Goal: Task Accomplishment & Management: Complete application form

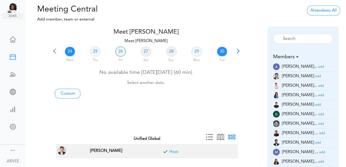
click at [222, 50] on link "30" at bounding box center [222, 52] width 10 height 10
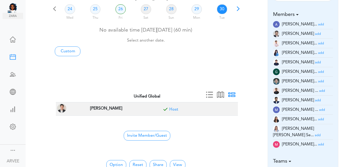
scroll to position [49, 0]
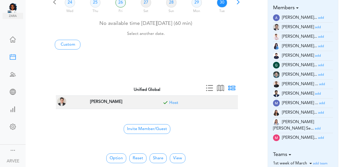
click at [318, 47] on small "add" at bounding box center [321, 46] width 6 height 3
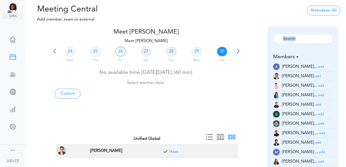
click at [317, 47] on div "Reset" at bounding box center [303, 39] width 68 height 17
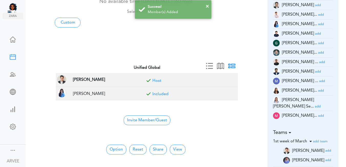
scroll to position [74, 0]
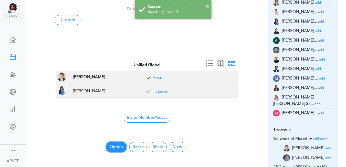
click at [114, 147] on button "Option" at bounding box center [116, 147] width 20 height 10
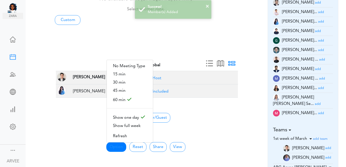
click at [232, 38] on div "25 Thu 26 Fri 27 Sat 28 Sun 29 Mon 30 Tue 01 Wed No available time [DATE][DATE]…" at bounding box center [146, 17] width 190 height 90
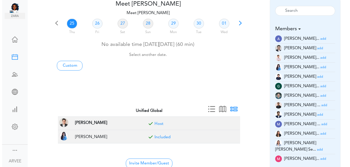
scroll to position [0, 0]
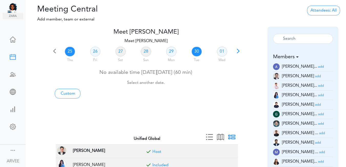
click at [196, 52] on link "30" at bounding box center [197, 52] width 10 height 10
click at [64, 94] on link "Custom" at bounding box center [68, 94] width 26 height 10
type input "Meet [PERSON_NAME]"
type input "[URL][DOMAIN_NAME][SECURITY_DATA]"
type input "[DATE]T18:00"
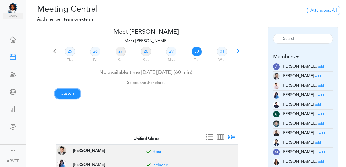
type input "[DATE]T18:30"
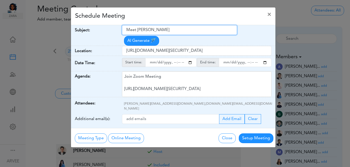
drag, startPoint x: 126, startPoint y: 30, endPoint x: 171, endPoint y: 24, distance: 45.3
click at [171, 24] on div "Schedule Meeting × Your Name: (required) [PERSON_NAME] Email: (required) [PERSO…" at bounding box center [173, 77] width 205 height 140
paste input "follow up to tax underpayment letter and tax planning questions"
click at [127, 31] on input "follow up to tax underpayment letter and tax planning questions" at bounding box center [179, 30] width 115 height 10
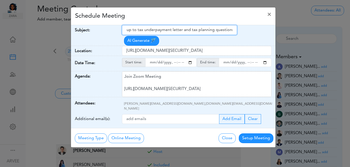
scroll to position [0, 11]
click at [143, 30] on input "followFollow up to tax underpayment letter and tax planning questions" at bounding box center [179, 30] width 115 height 10
click at [156, 31] on input "followFollow up : Tax underpayment letter and tax planning questions" at bounding box center [179, 30] width 115 height 10
click at [185, 30] on input "followFollow up : Tax Underpayment letter and tax planning questions" at bounding box center [179, 30] width 115 height 10
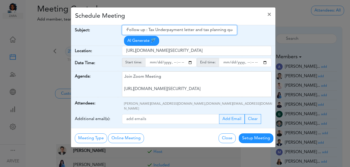
click at [185, 30] on input "followFollow up : Tax Underpayment letter and tax planning questions" at bounding box center [179, 30] width 115 height 10
click at [205, 29] on input "followFollow up : Tax Underpayment Letter and tax planning questions" at bounding box center [179, 30] width 115 height 10
click at [212, 30] on input "followFollow up : Tax Underpayment Letter and Tax planning questions" at bounding box center [179, 30] width 115 height 10
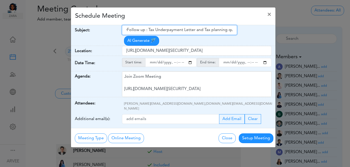
click at [212, 30] on input "followFollow up : Tax Underpayment Letter and Tax planning questions" at bounding box center [179, 30] width 115 height 10
click at [230, 31] on input "followFollow up : Tax Underpayment Letter and Tax Planning questions" at bounding box center [179, 30] width 115 height 10
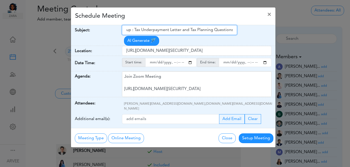
type input "followFollow up : Tax Underpayment Letter and Tax Planning Questions"
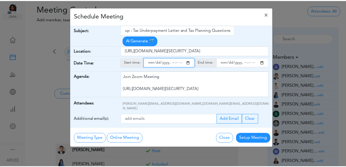
scroll to position [0, 0]
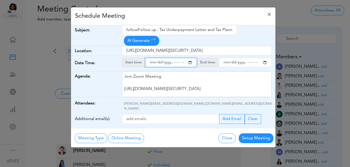
click at [188, 58] on input "starttime" at bounding box center [171, 62] width 52 height 9
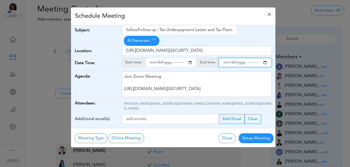
type input "[DATE]T11:00"
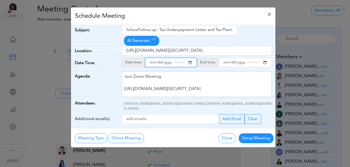
click at [266, 58] on input "endtime" at bounding box center [245, 62] width 53 height 9
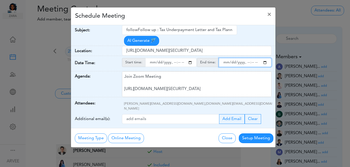
click at [251, 58] on input "endtime" at bounding box center [245, 62] width 53 height 9
type input "[DATE]T12:00"
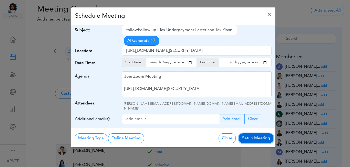
click at [253, 133] on button "Setup Meeting" at bounding box center [256, 138] width 35 height 10
